Goal: Task Accomplishment & Management: Use online tool/utility

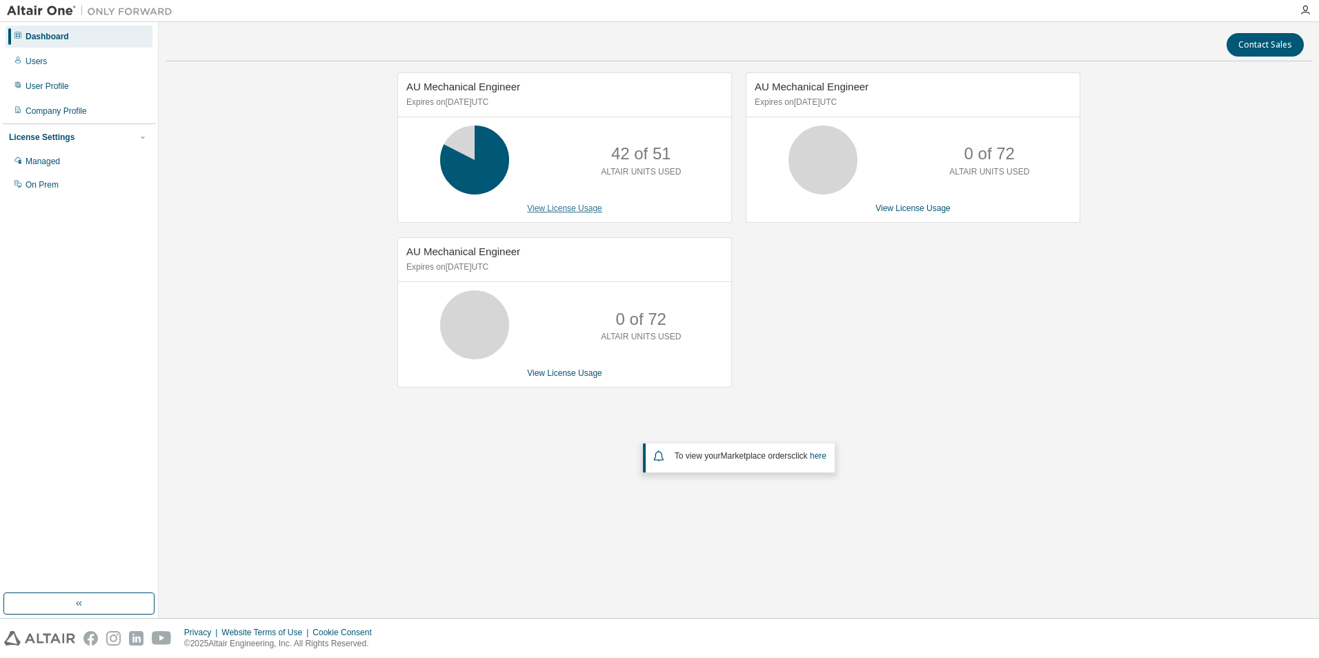
click at [561, 210] on link "View License Usage" at bounding box center [564, 209] width 75 height 10
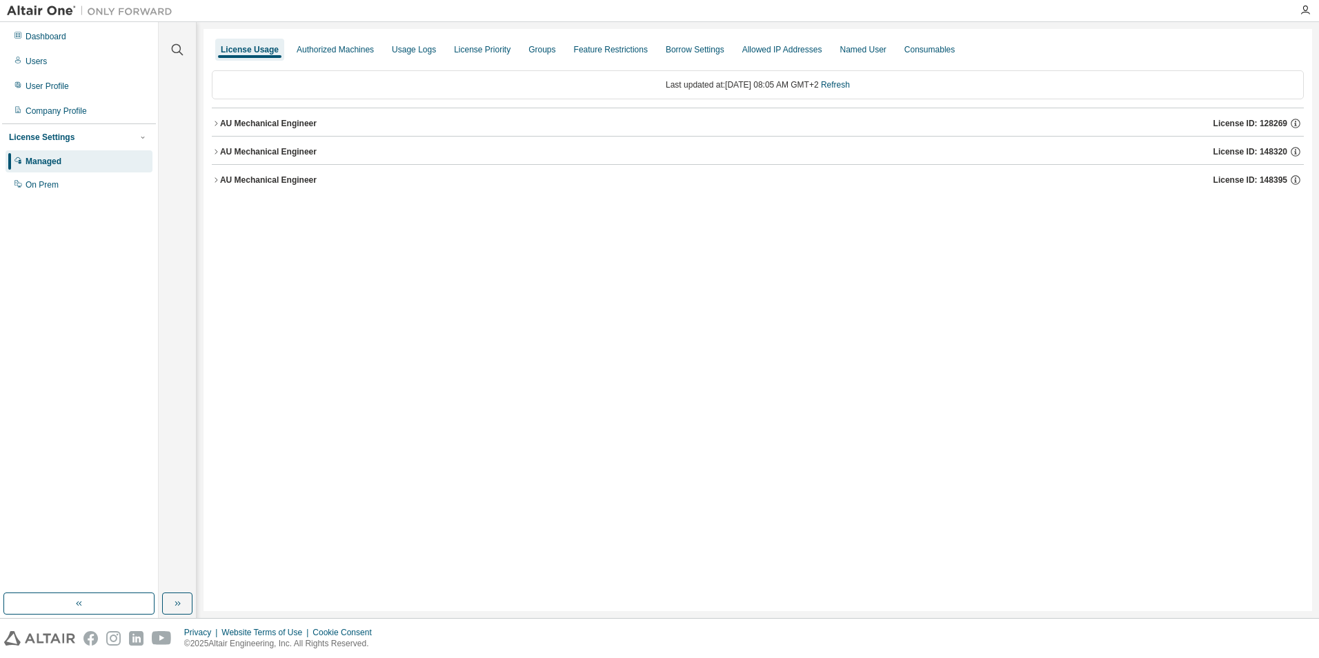
click at [268, 124] on div "AU Mechanical Engineer" at bounding box center [268, 123] width 97 height 11
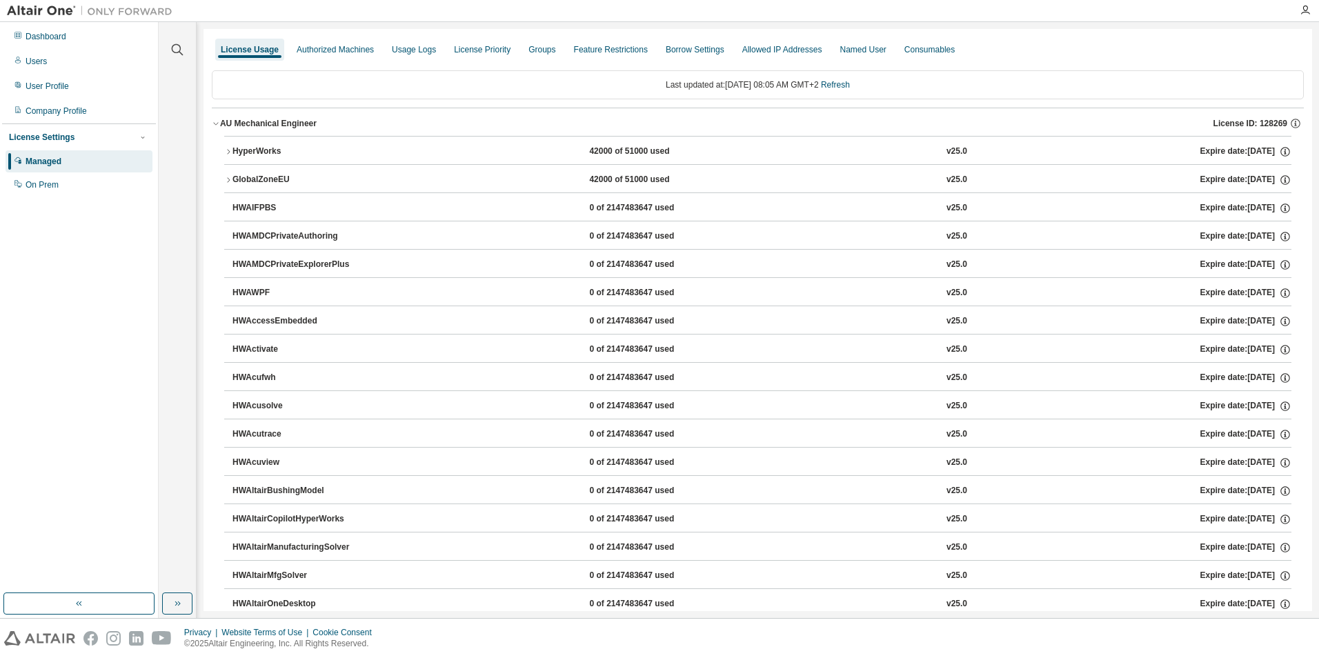
click at [255, 152] on div "HyperWorks" at bounding box center [295, 152] width 124 height 12
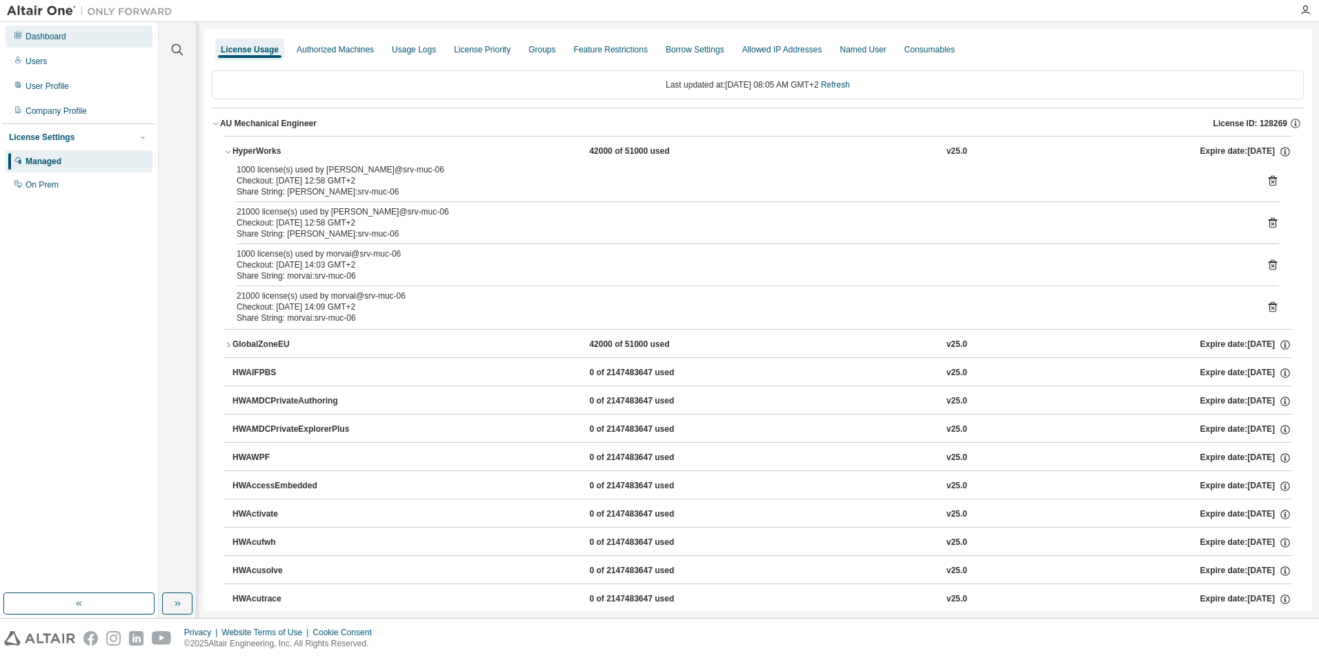
click at [63, 39] on div "Dashboard" at bounding box center [46, 36] width 41 height 11
